Goal: Find specific page/section: Find specific page/section

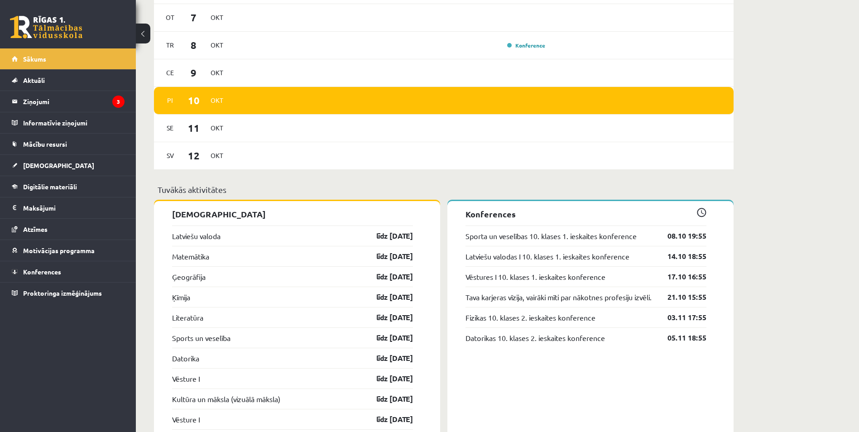
click at [777, 181] on div "Sveiks, Markuss Marko! Laipni lūgts savā Rīgas 1. Tālmācības vidusskolas skolni…" at bounding box center [498, 331] width 724 height 1860
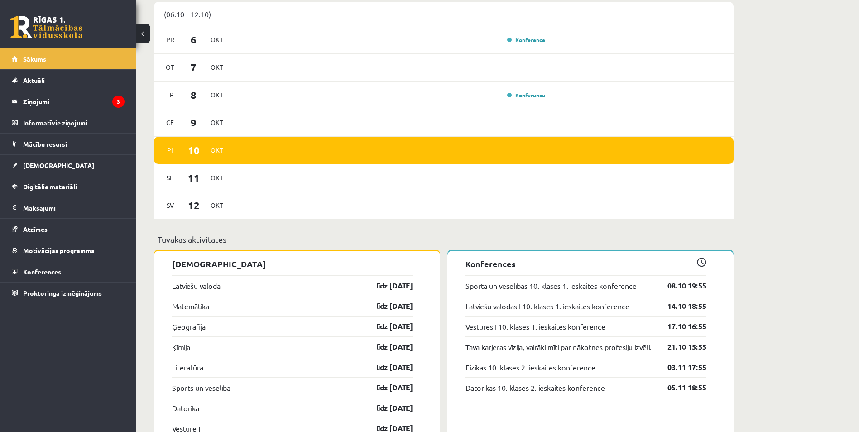
scroll to position [725, 0]
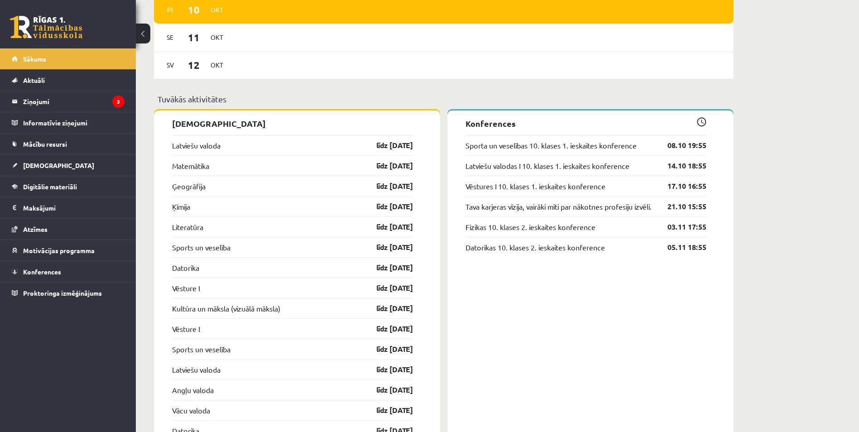
click at [777, 183] on div "Sveiks, Markuss Marko! Laipni lūgts savā Rīgas 1. Tālmācības vidusskolas skolni…" at bounding box center [498, 240] width 724 height 1860
click at [771, 197] on div "Sveiks, Markuss Marko! Laipni lūgts savā Rīgas 1. Tālmācības vidusskolas skolni…" at bounding box center [498, 240] width 724 height 1860
click at [785, 107] on div "Sveiks, Markuss Marko! Laipni lūgts savā Rīgas 1. Tālmācības vidusskolas skolni…" at bounding box center [498, 240] width 724 height 1860
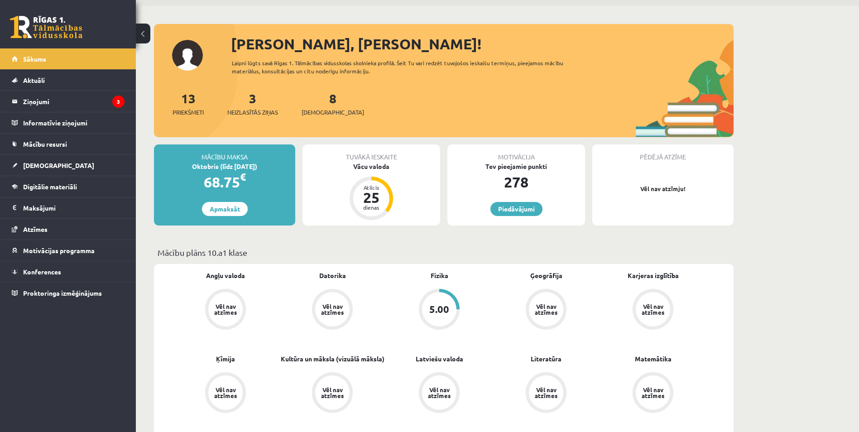
scroll to position [0, 0]
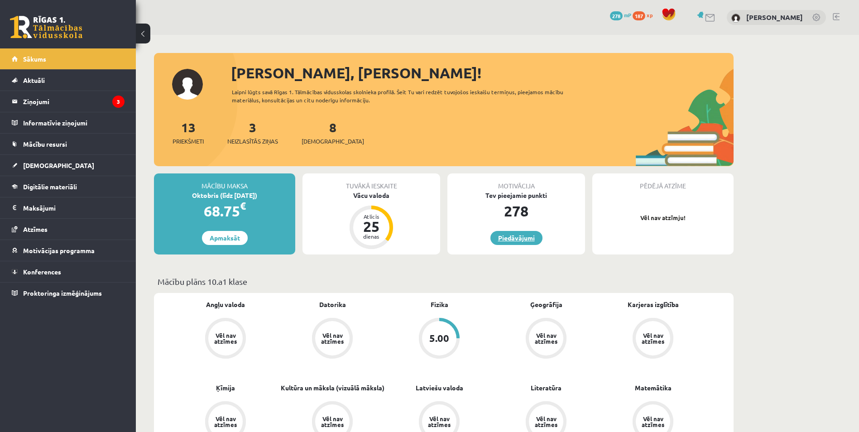
click at [520, 236] on link "Piedāvājumi" at bounding box center [517, 238] width 52 height 14
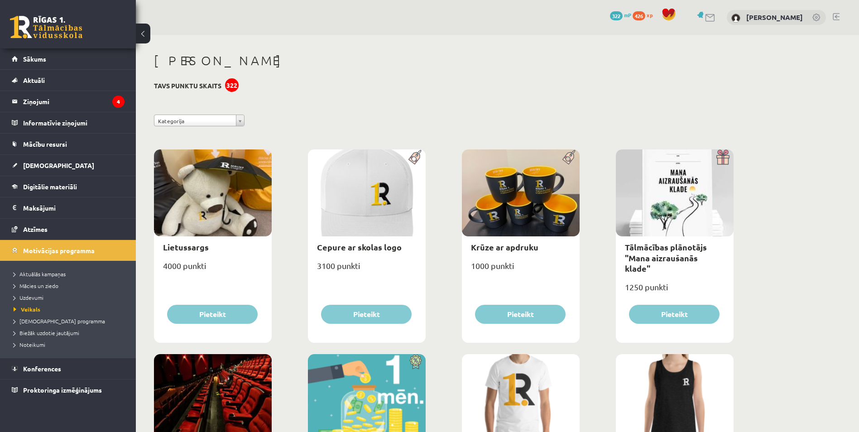
click at [46, 17] on link at bounding box center [46, 27] width 72 height 23
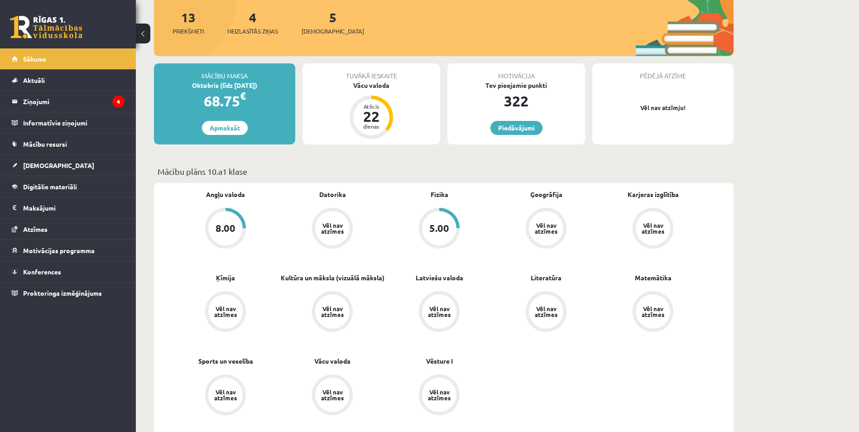
scroll to position [136, 0]
